Goal: Navigation & Orientation: Find specific page/section

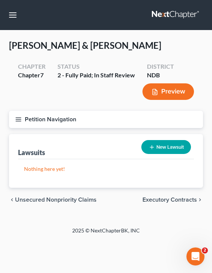
click at [17, 115] on button "Petition Navigation" at bounding box center [106, 119] width 194 height 17
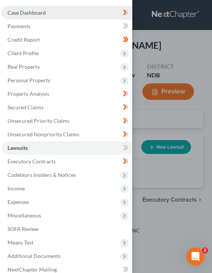
click at [48, 11] on link "Case Dashboard" at bounding box center [67, 13] width 131 height 14
select select "0"
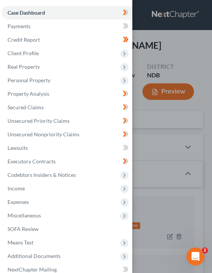
click at [138, 96] on div "Case Dashboard Payments Invoices Payments Payments Credit Report Client Profile" at bounding box center [106, 136] width 212 height 273
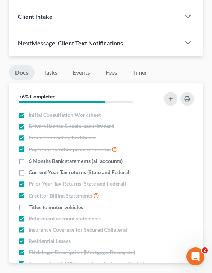
scroll to position [1005, 0]
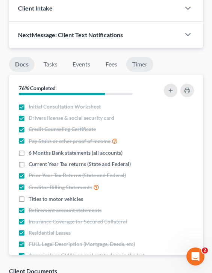
click at [144, 71] on link "Timer" at bounding box center [139, 64] width 27 height 15
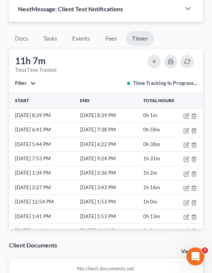
scroll to position [1082, 0]
